Goal: Task Accomplishment & Management: Manage account settings

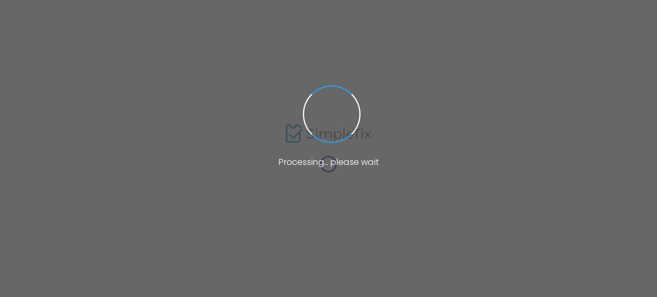
type input "[URL][DOMAIN_NAME]"
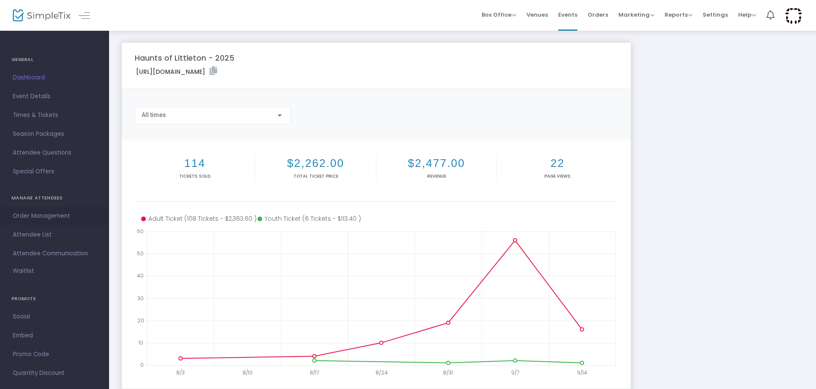
click at [29, 216] on span "Order Management" at bounding box center [54, 216] width 83 height 11
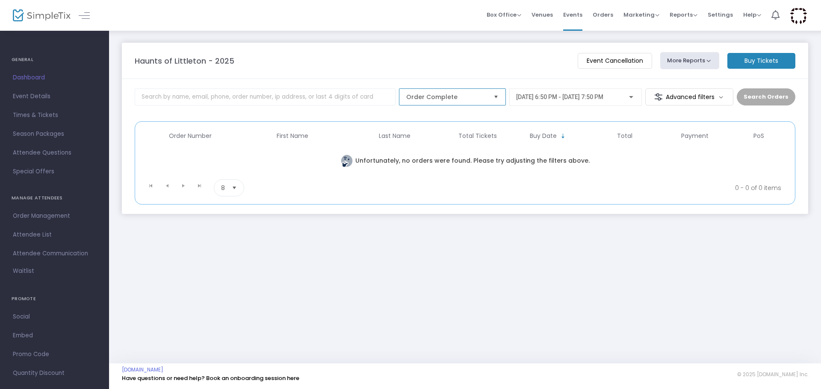
click at [480, 95] on span "Order Complete" at bounding box center [446, 97] width 80 height 9
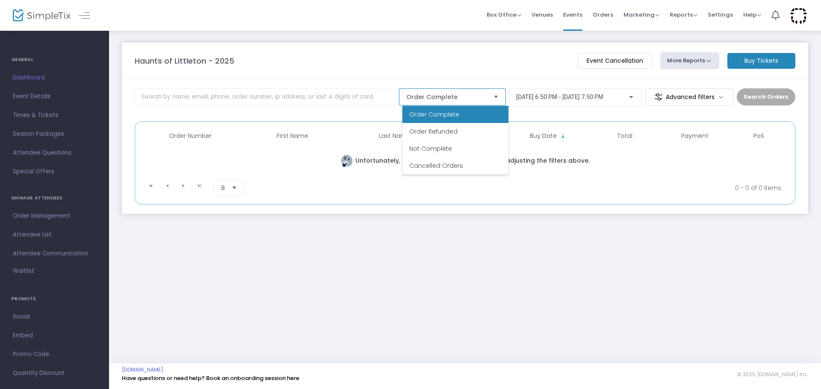
click at [480, 95] on span "Order Complete" at bounding box center [446, 97] width 80 height 9
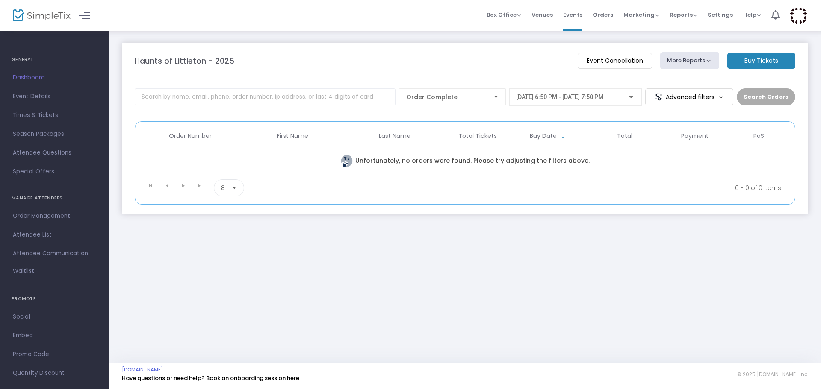
click at [569, 96] on span "[DATE] 6:50 PM - [DATE] 7:50 PM" at bounding box center [559, 97] width 87 height 7
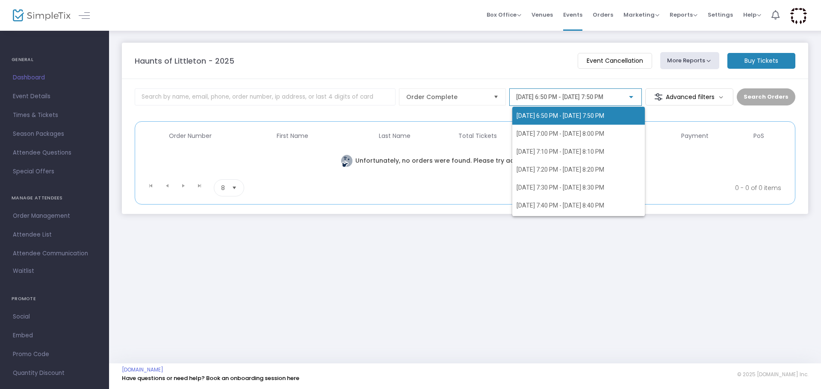
click at [569, 96] on div "[DATE] 6:50 PM - [DATE] 7:50 PM [DATE] 7:00 PM - [DATE] 8:00 PM [DATE] 7:10 PM …" at bounding box center [571, 155] width 119 height 122
click at [42, 236] on div at bounding box center [410, 194] width 821 height 389
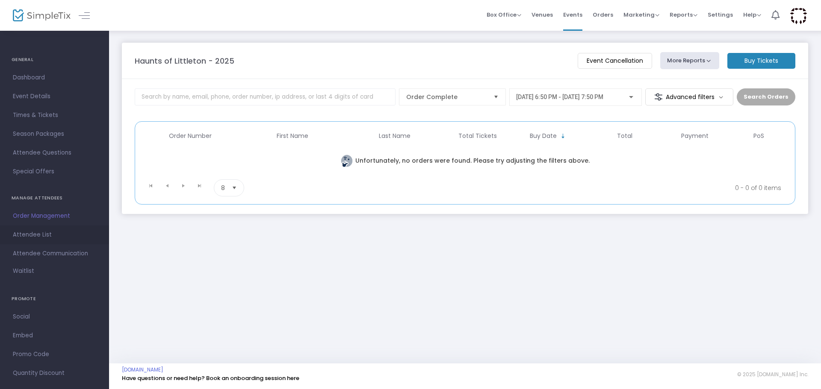
click at [41, 235] on span "Attendee List" at bounding box center [54, 235] width 83 height 11
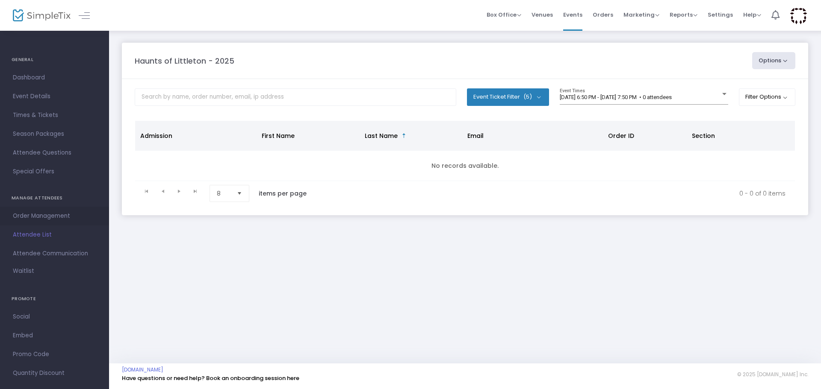
click at [50, 216] on span "Order Management" at bounding box center [54, 216] width 83 height 11
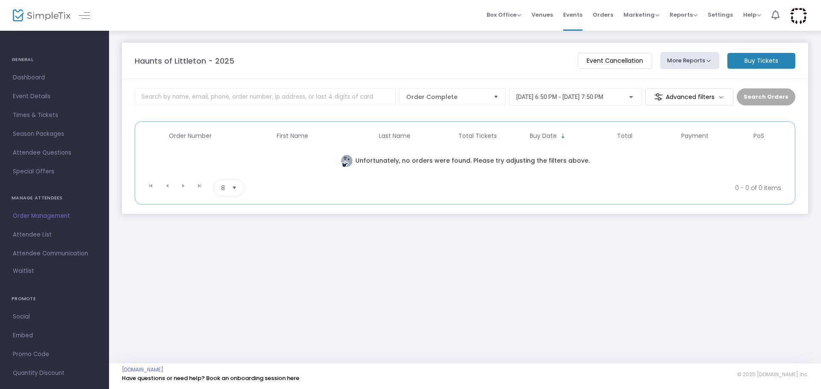
click at [656, 96] on m-button "Advanced filters" at bounding box center [689, 96] width 88 height 17
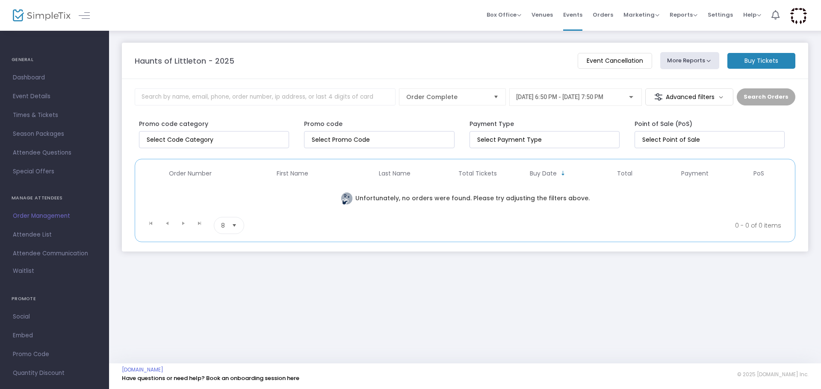
click at [656, 96] on m-button "Advanced filters" at bounding box center [689, 96] width 88 height 17
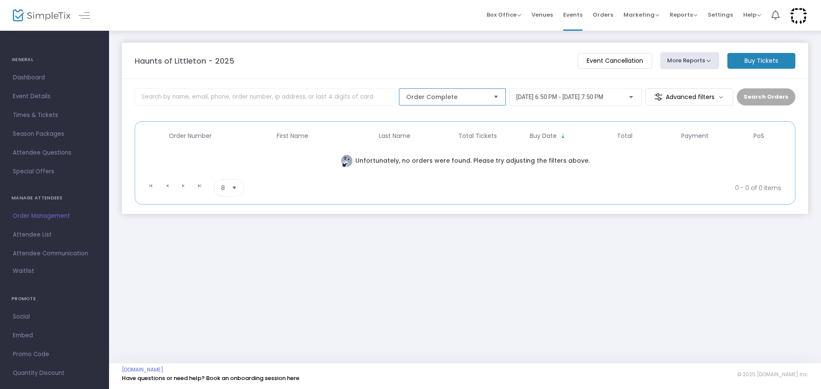
click at [472, 94] on span "Order Complete" at bounding box center [446, 97] width 80 height 9
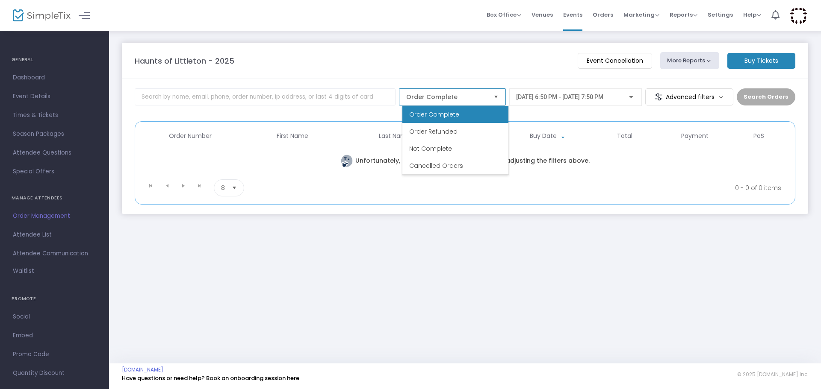
click at [472, 94] on span "Order Complete" at bounding box center [446, 97] width 80 height 9
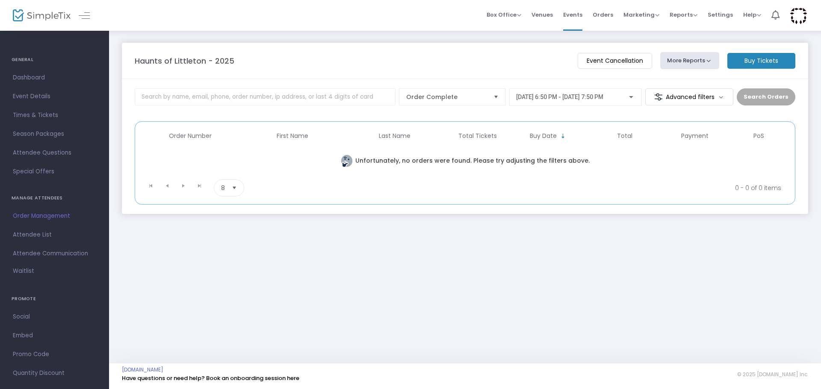
click at [534, 94] on span "[DATE] 6:50 PM - [DATE] 7:50 PM" at bounding box center [559, 97] width 87 height 7
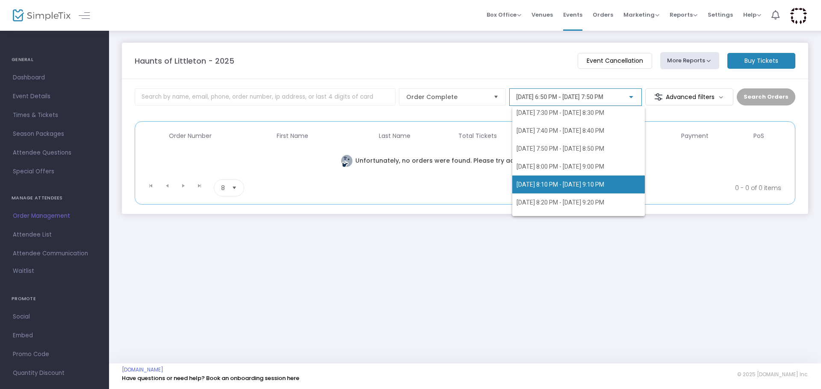
scroll to position [681, 0]
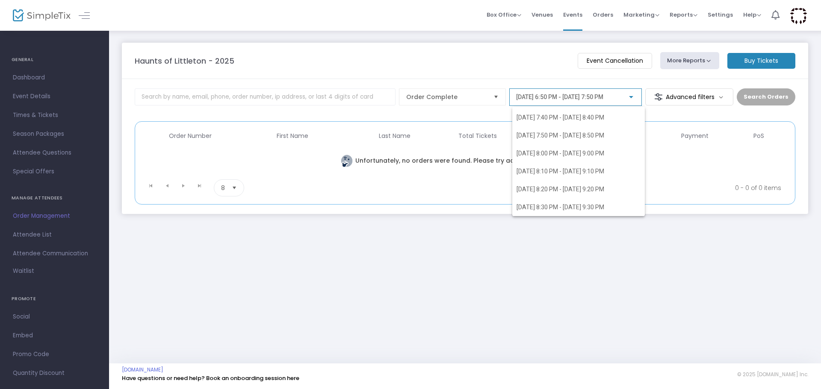
drag, startPoint x: 607, startPoint y: 299, endPoint x: 649, endPoint y: 201, distance: 106.3
click at [607, 297] on div at bounding box center [410, 194] width 821 height 389
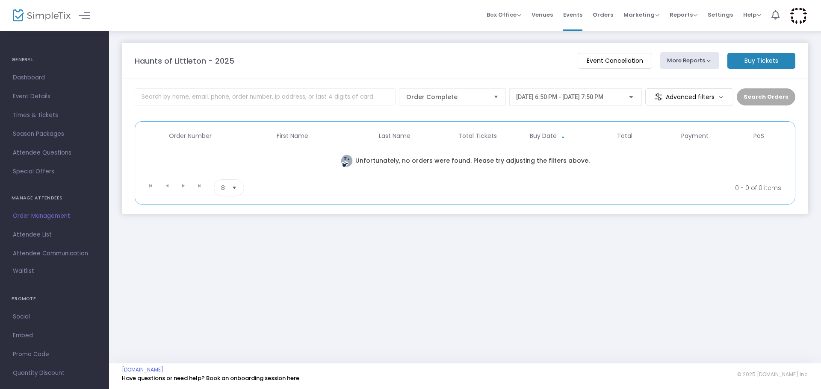
click at [656, 90] on m-button "Advanced filters" at bounding box center [689, 96] width 88 height 17
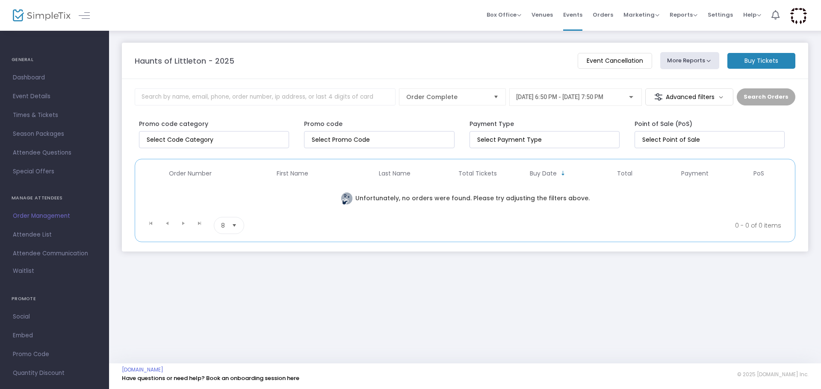
click at [656, 100] on m-button "Advanced filters" at bounding box center [689, 96] width 88 height 17
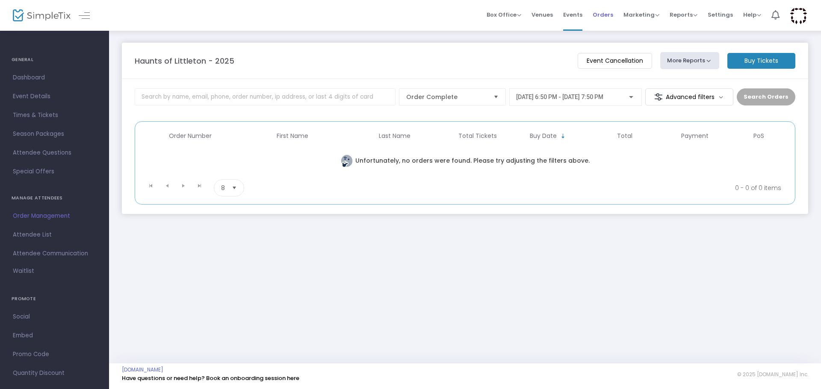
click at [596, 14] on span "Orders" at bounding box center [603, 15] width 21 height 22
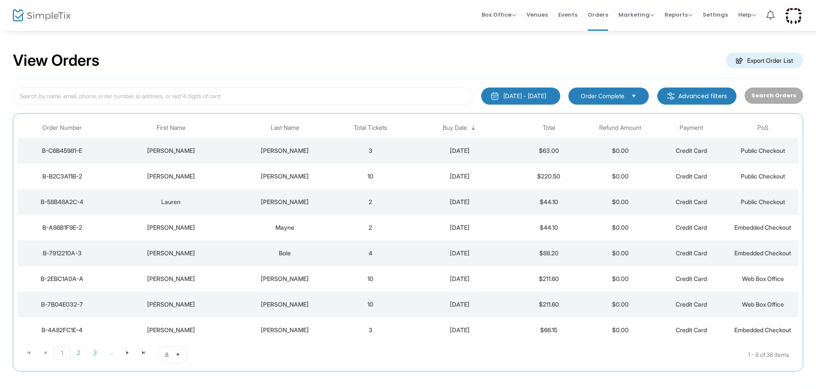
click at [209, 144] on td "[PERSON_NAME]" at bounding box center [170, 151] width 128 height 26
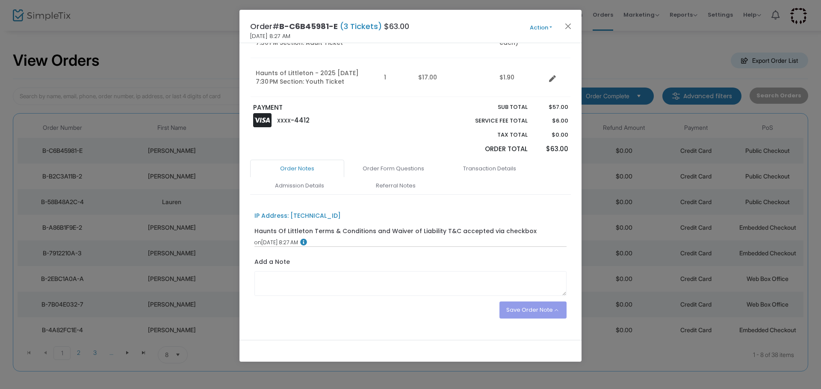
scroll to position [128, 0]
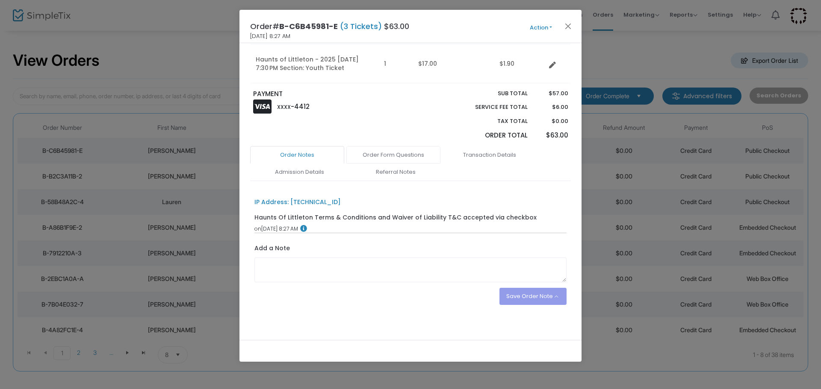
click at [383, 153] on link "Order Form Questions" at bounding box center [393, 155] width 94 height 18
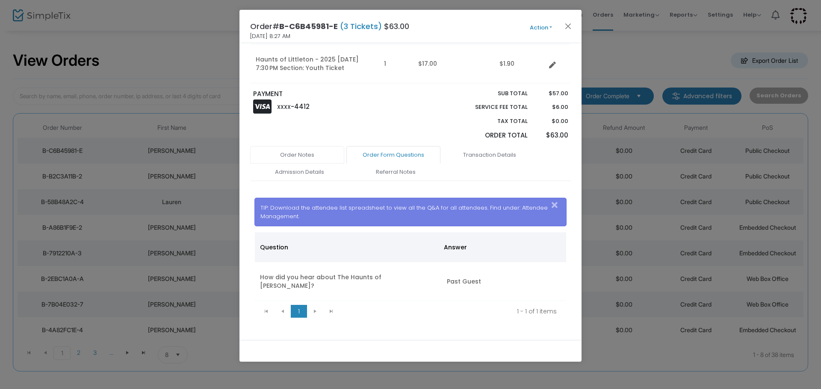
click at [317, 153] on link "Order Notes" at bounding box center [297, 155] width 94 height 18
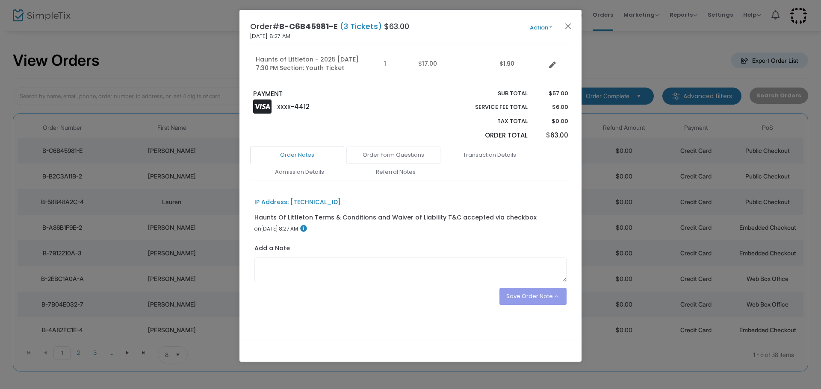
click at [370, 156] on link "Order Form Questions" at bounding box center [393, 155] width 94 height 18
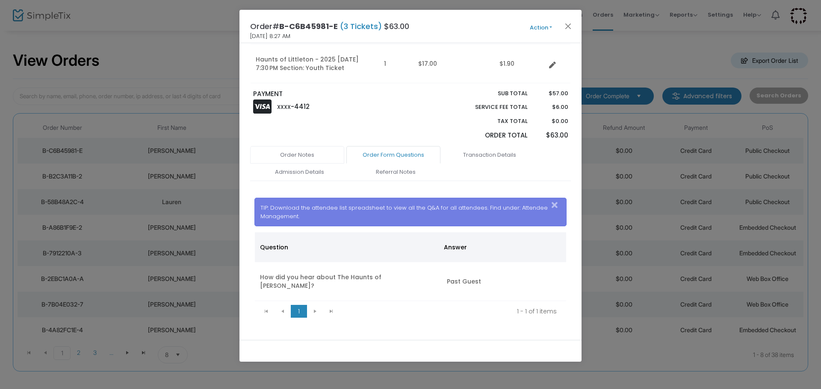
click at [330, 151] on link "Order Notes" at bounding box center [297, 155] width 94 height 18
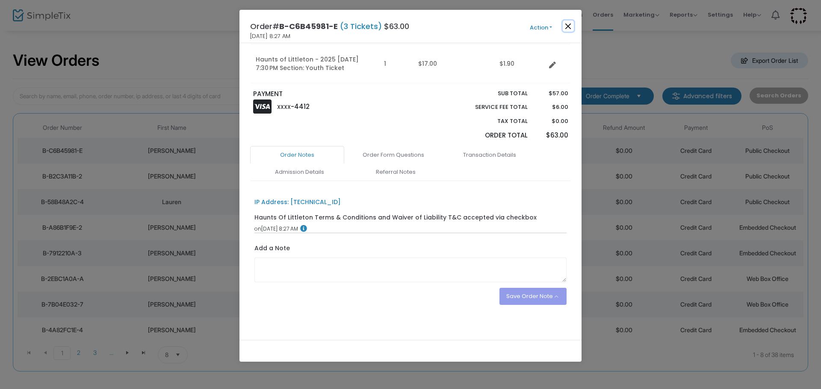
click at [567, 29] on button "Close" at bounding box center [568, 26] width 11 height 11
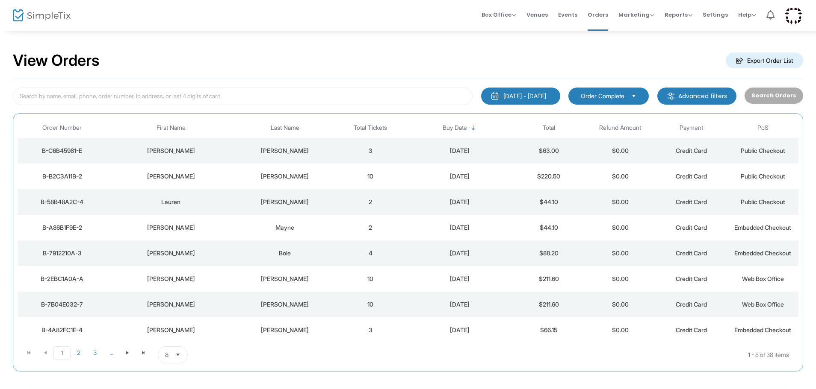
click at [332, 175] on div "[PERSON_NAME]" at bounding box center [284, 176] width 95 height 9
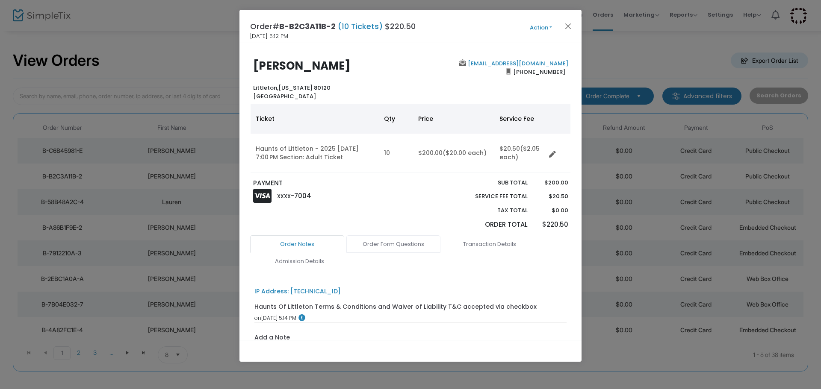
click at [398, 245] on link "Order Form Questions" at bounding box center [393, 245] width 94 height 18
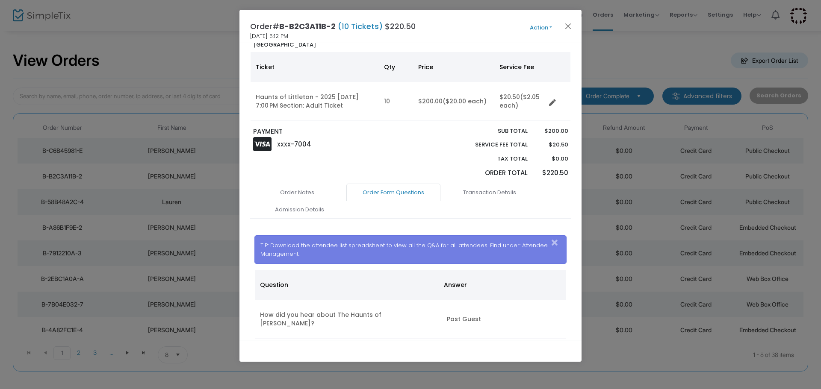
scroll to position [86, 0]
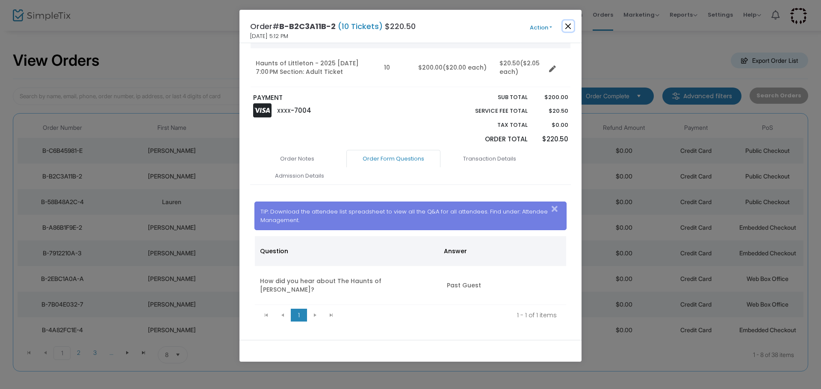
click at [567, 23] on button "Close" at bounding box center [568, 26] width 11 height 11
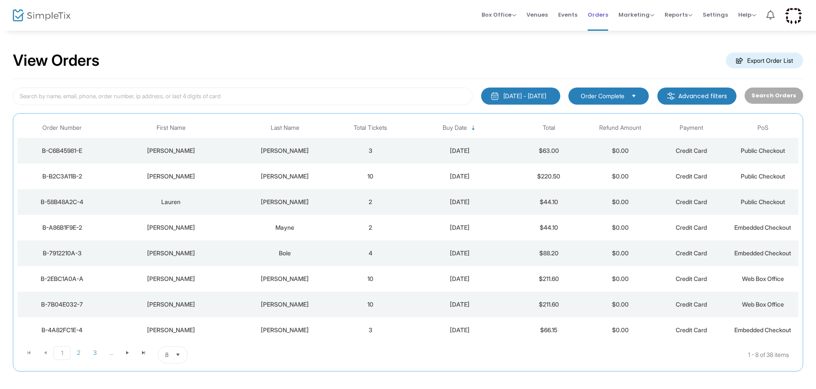
click at [605, 19] on span "Orders" at bounding box center [597, 15] width 21 height 22
click at [624, 16] on span "Marketing" at bounding box center [636, 15] width 36 height 8
click at [629, 41] on li "Quantity Discounts" at bounding box center [652, 45] width 68 height 17
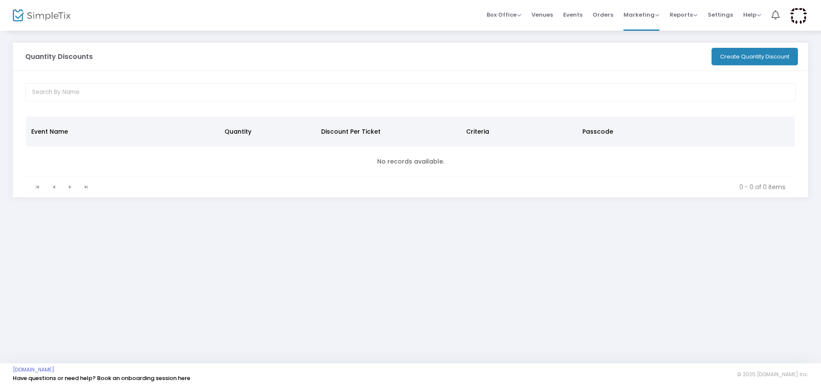
click at [656, 15] on img at bounding box center [799, 16] width 18 height 18
